Goal: Information Seeking & Learning: Learn about a topic

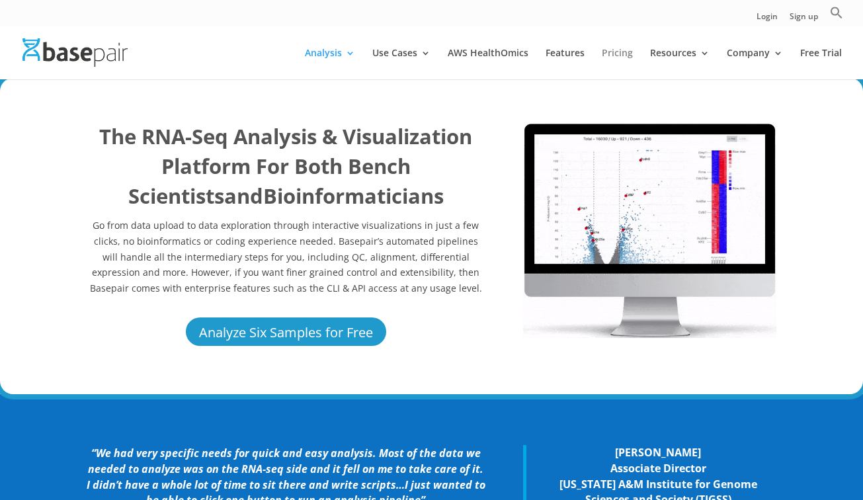
click at [633, 61] on link "Pricing" at bounding box center [617, 63] width 31 height 31
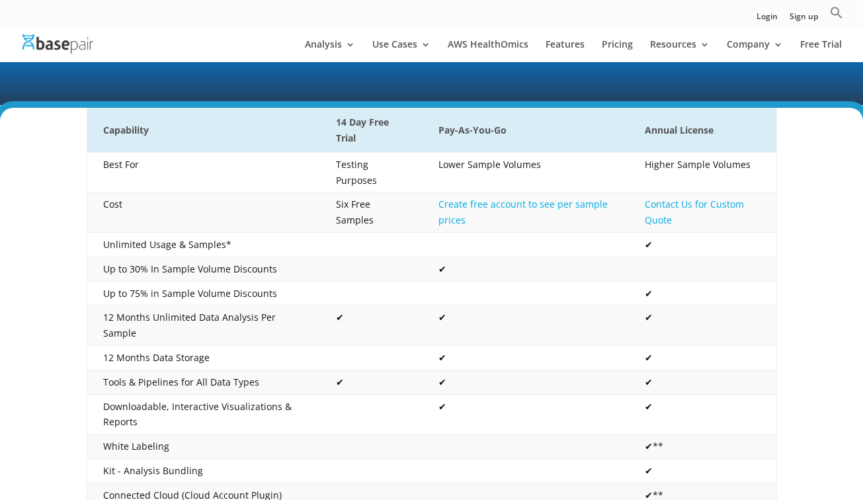
scroll to position [228, 0]
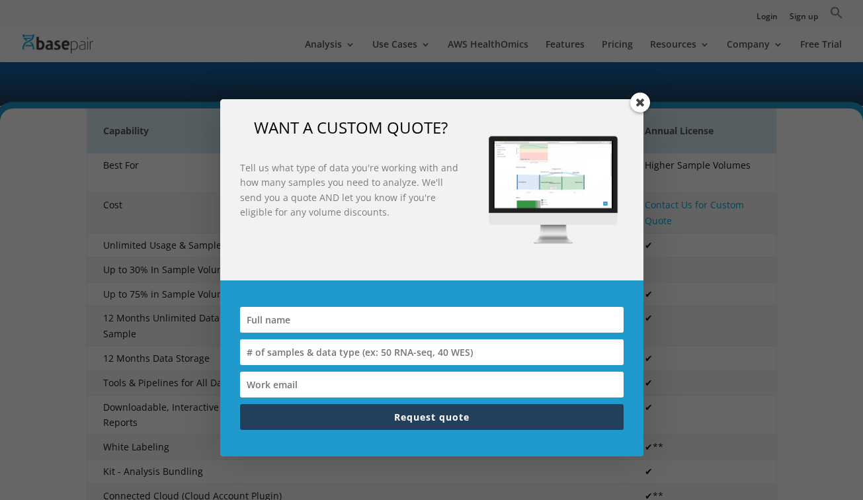
click at [637, 97] on span at bounding box center [640, 103] width 20 height 20
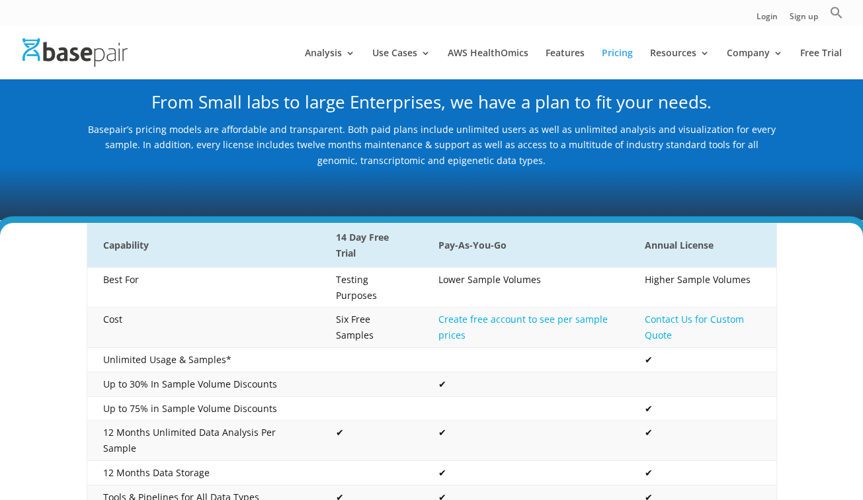
scroll to position [179, 0]
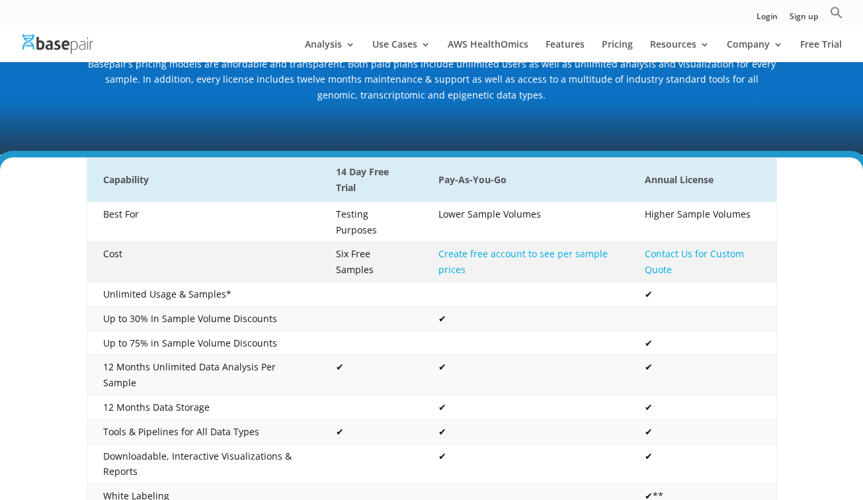
click at [477, 255] on link "Create free account to see per sample prices" at bounding box center [522, 261] width 169 height 28
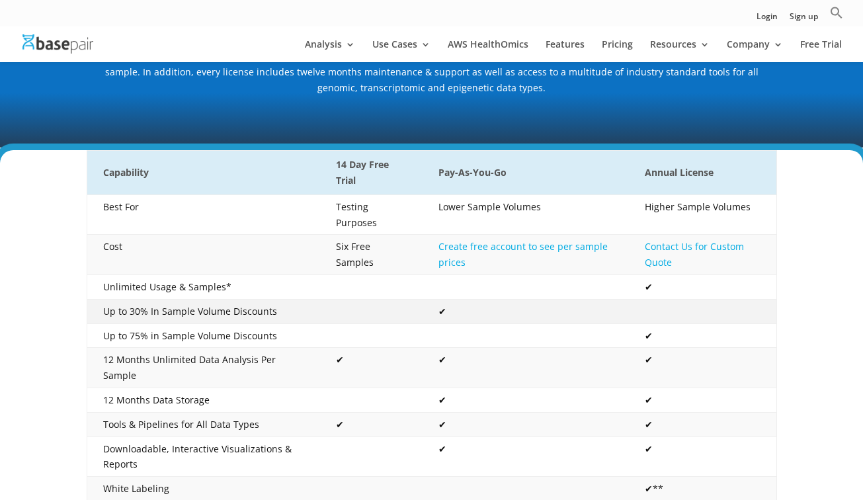
scroll to position [0, 0]
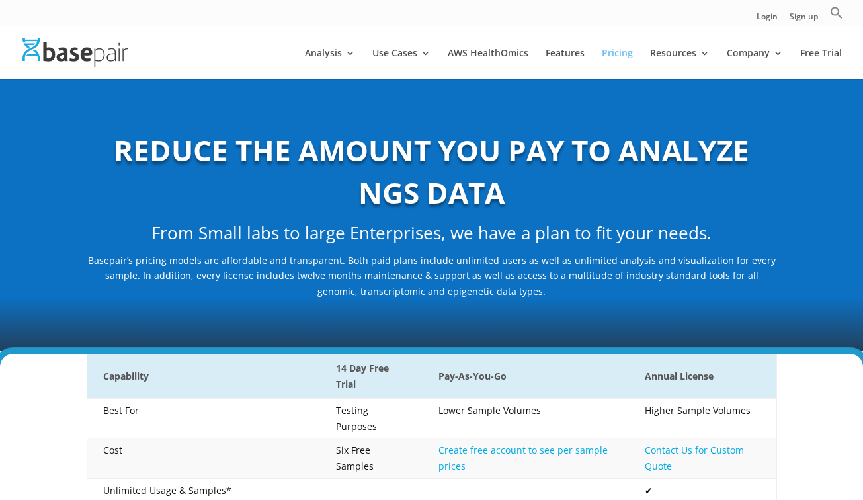
click at [622, 52] on link "Pricing" at bounding box center [617, 63] width 31 height 31
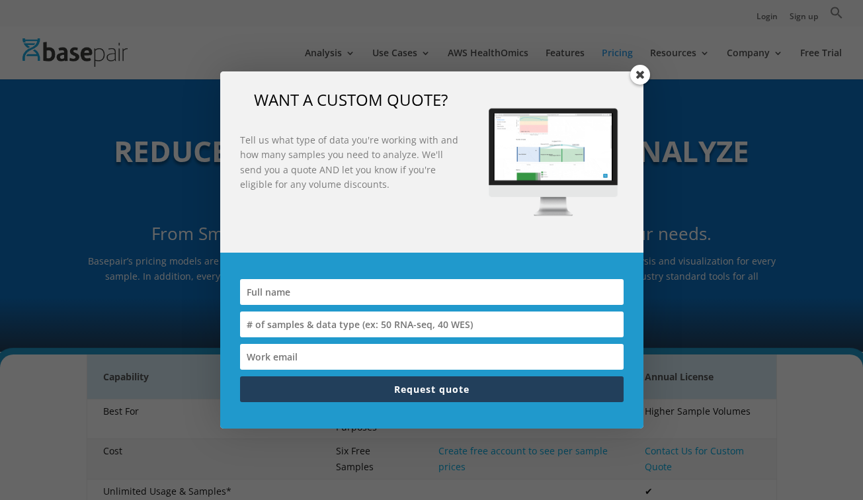
click at [636, 72] on span at bounding box center [640, 75] width 20 height 20
